Goal: Task Accomplishment & Management: Use online tool/utility

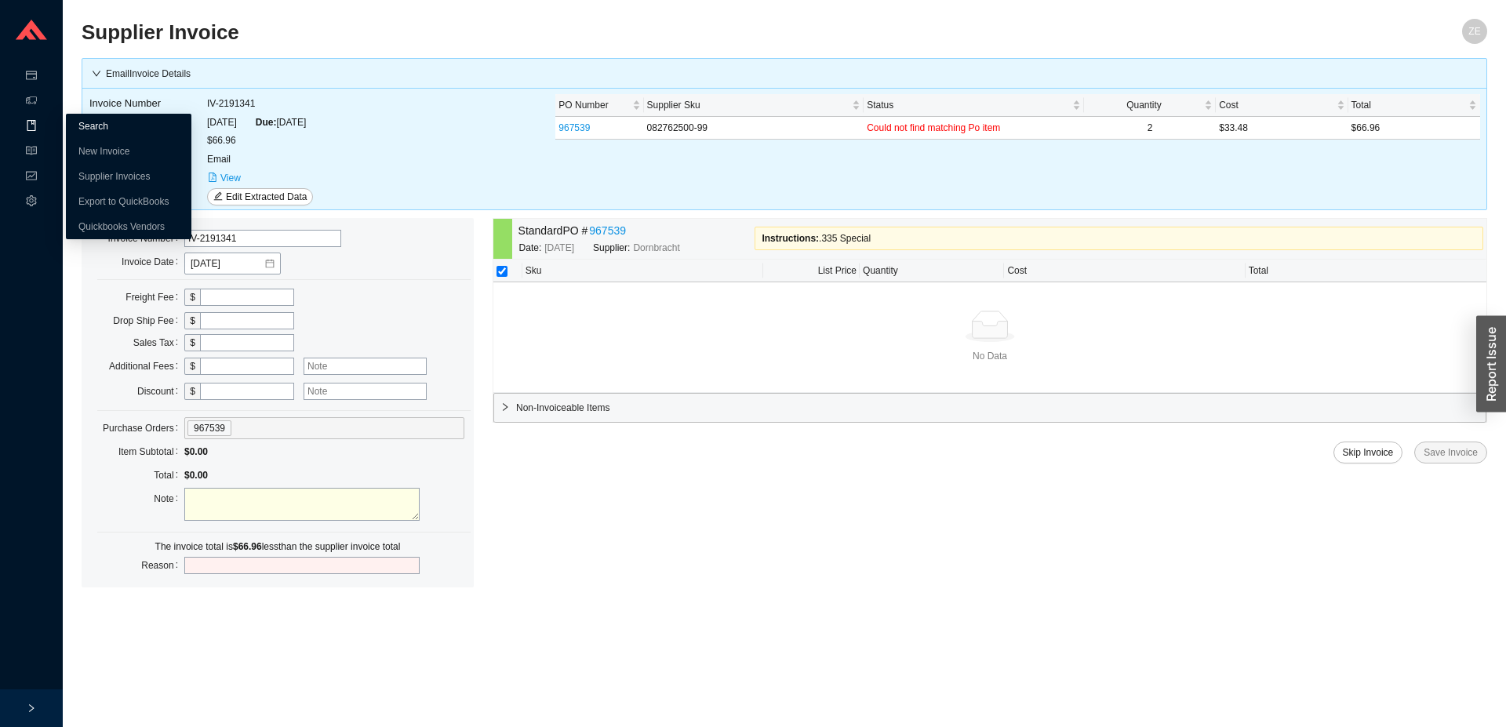
click at [84, 121] on link "Search" at bounding box center [93, 126] width 30 height 11
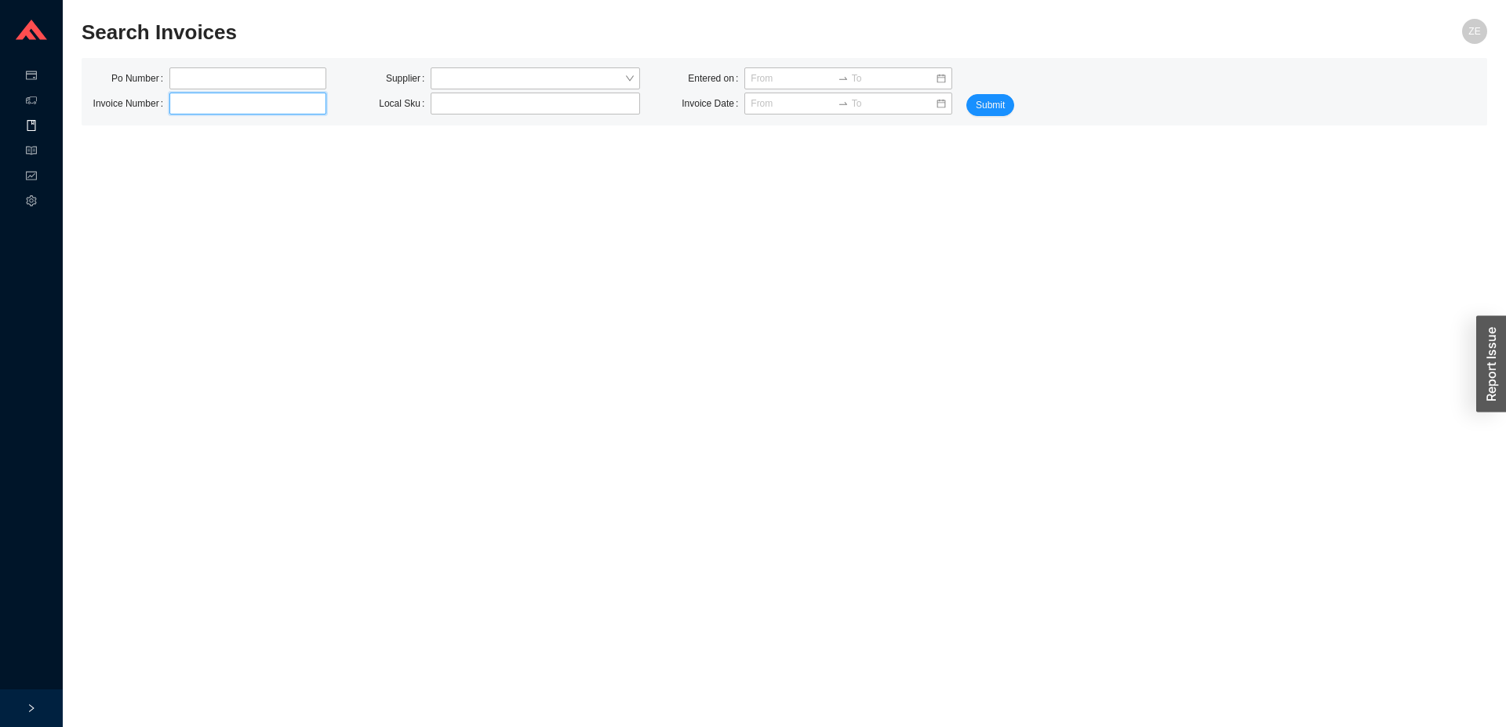
click at [176, 105] on input "text" at bounding box center [247, 104] width 157 height 22
type input "7232053-0003"
click at [994, 104] on span "Submit" at bounding box center [990, 105] width 29 height 16
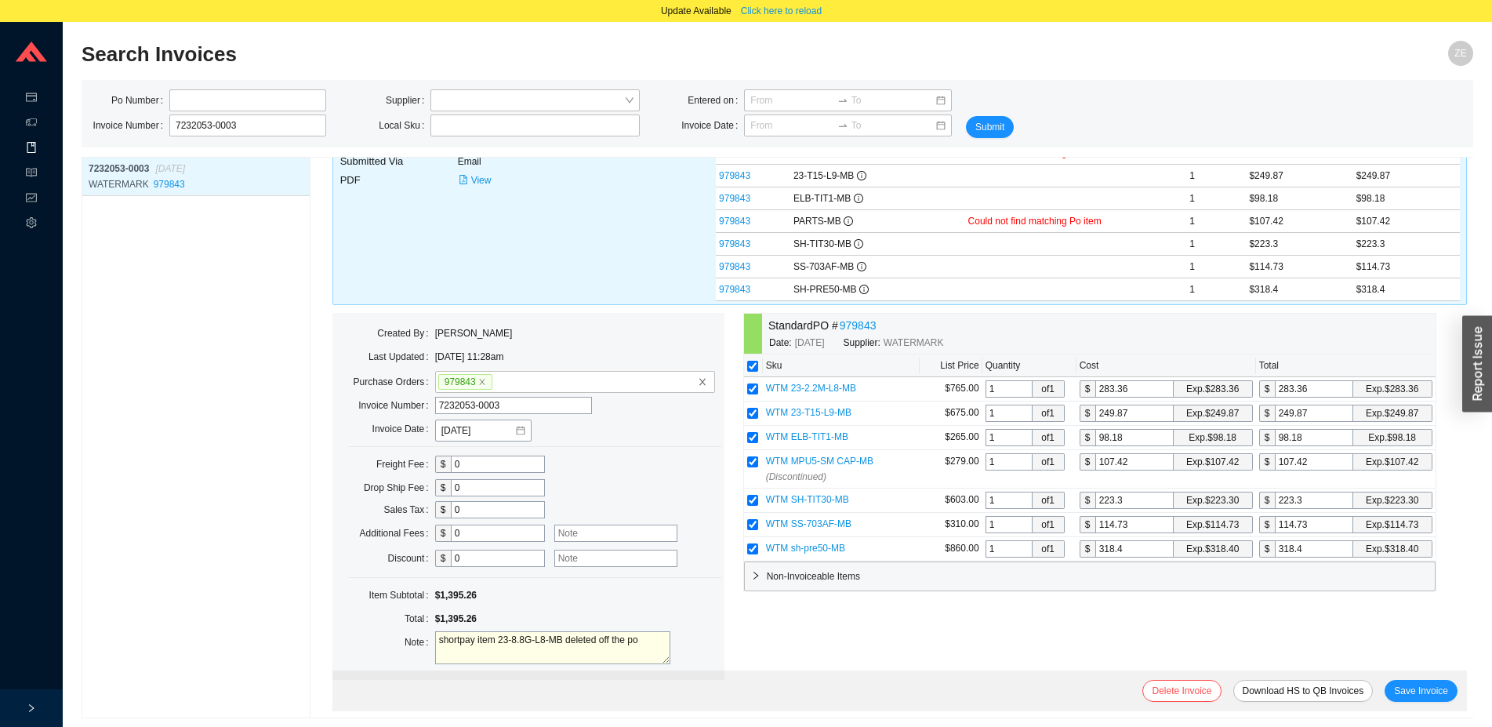
scroll to position [138, 0]
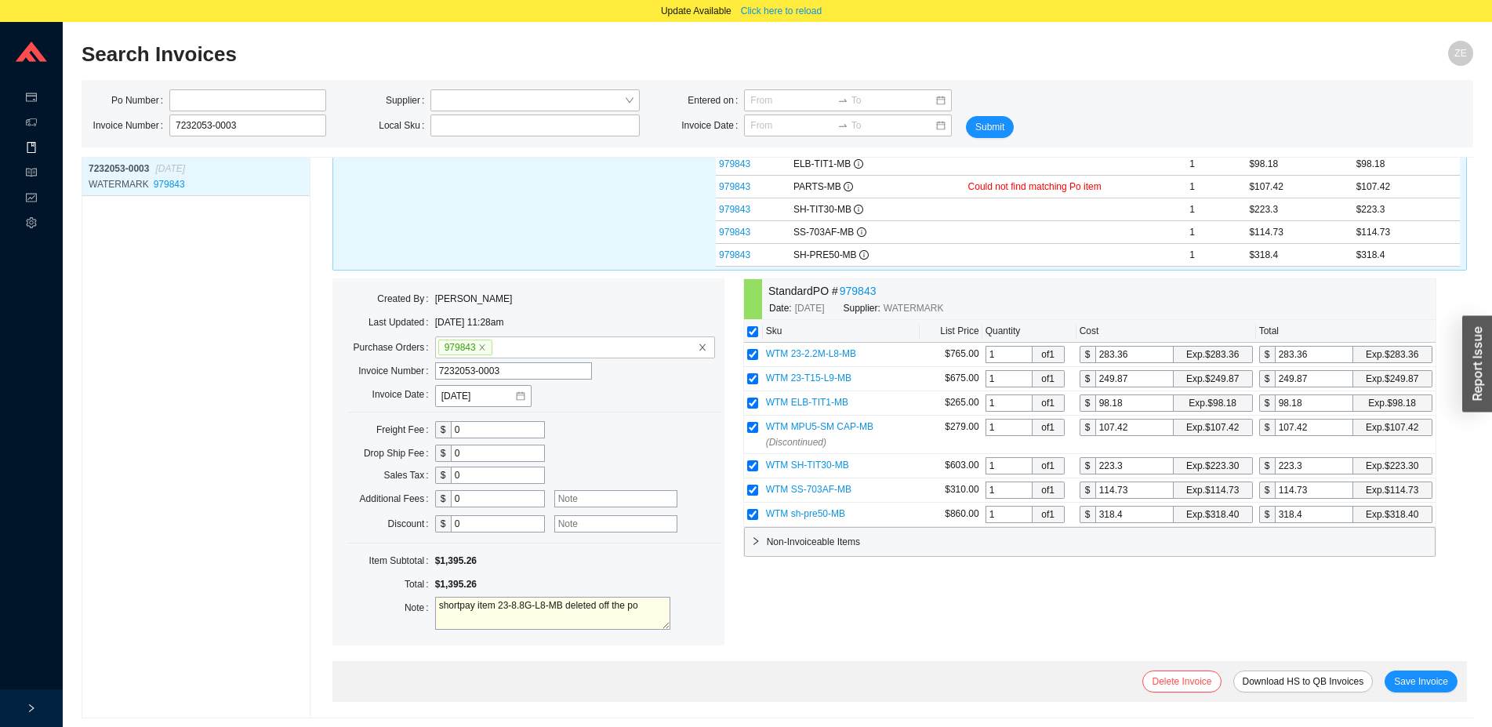
drag, startPoint x: 498, startPoint y: 607, endPoint x: 561, endPoint y: 609, distance: 63.6
click at [561, 609] on textarea "shortpay item 23-8.8G-L8-MB deleted off the po" at bounding box center [552, 613] width 235 height 33
click at [1399, 670] on button "Save Invoice" at bounding box center [1421, 681] width 73 height 22
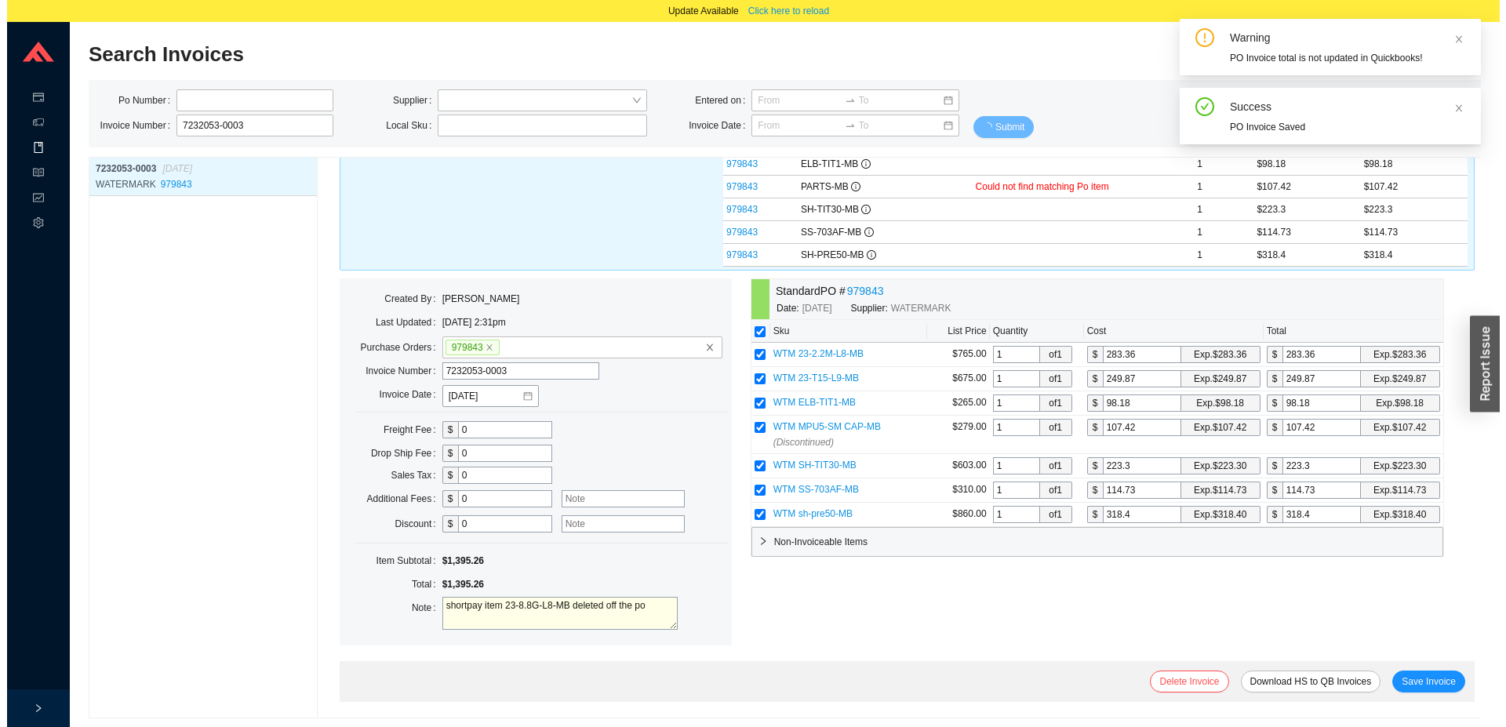
scroll to position [0, 0]
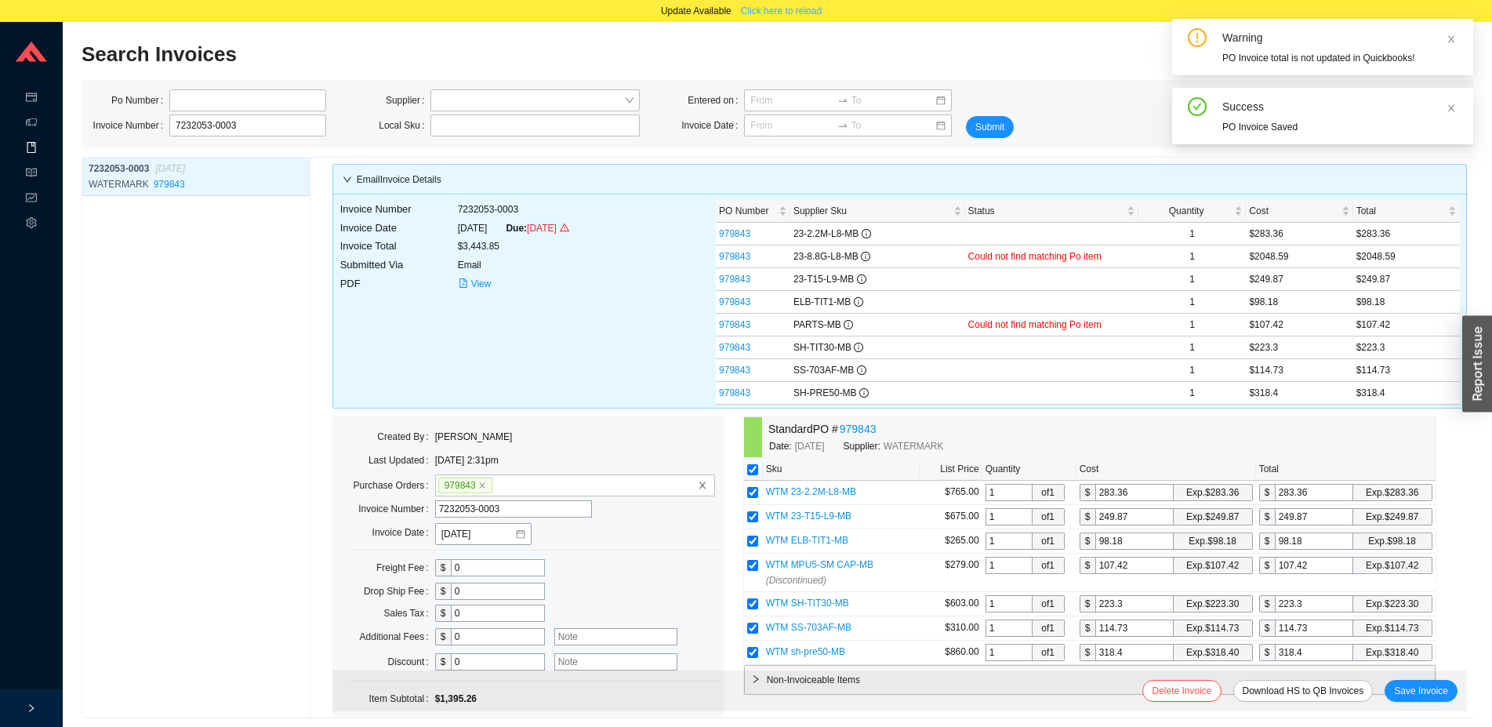
click at [798, 9] on span "Click here to reload" at bounding box center [781, 11] width 81 height 16
